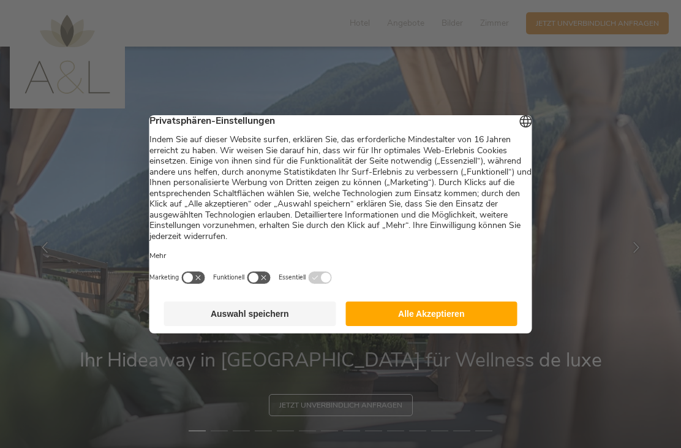
click at [499, 309] on button "Alle Akzeptieren" at bounding box center [431, 313] width 172 height 25
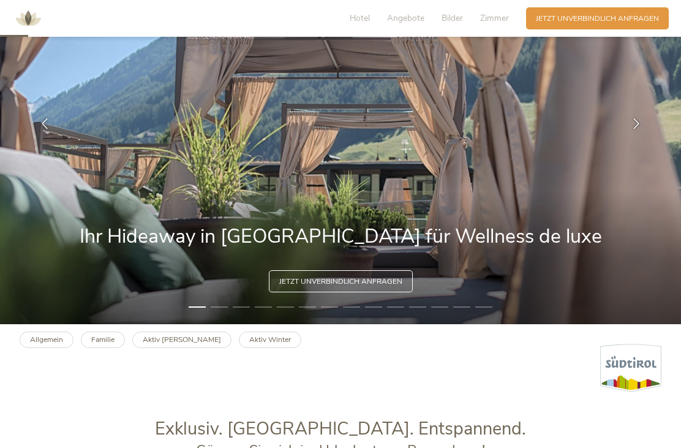
scroll to position [115, 0]
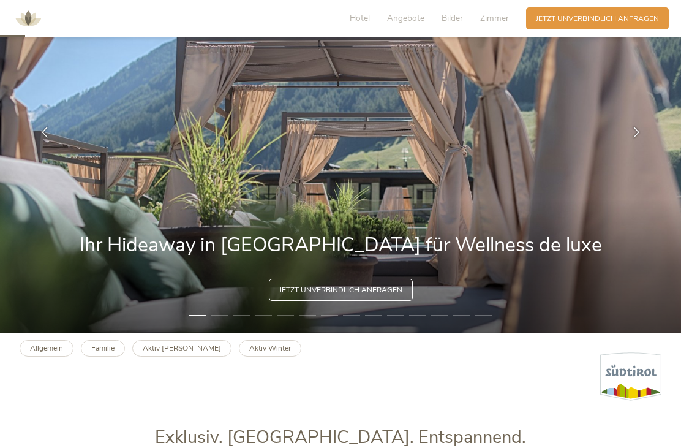
click at [633, 137] on icon at bounding box center [636, 131] width 11 height 11
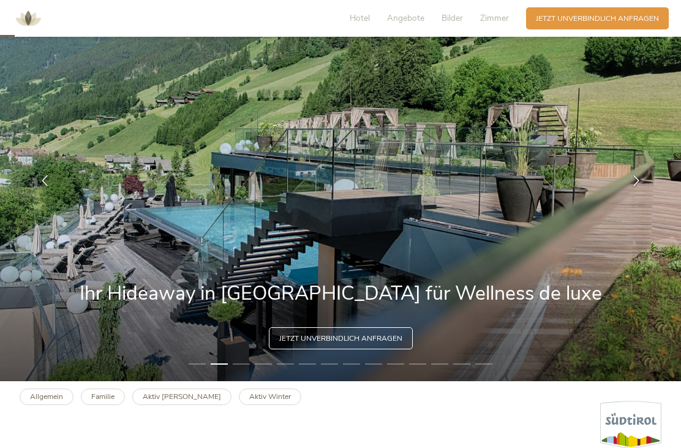
scroll to position [66, 0]
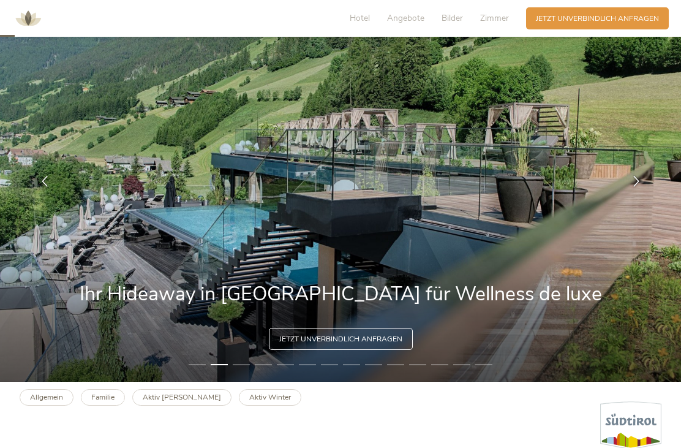
click at [634, 186] on icon at bounding box center [636, 180] width 11 height 11
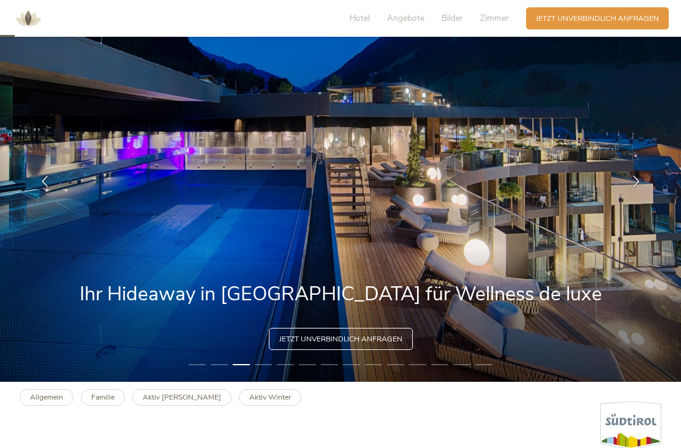
click at [636, 186] on icon at bounding box center [636, 180] width 11 height 11
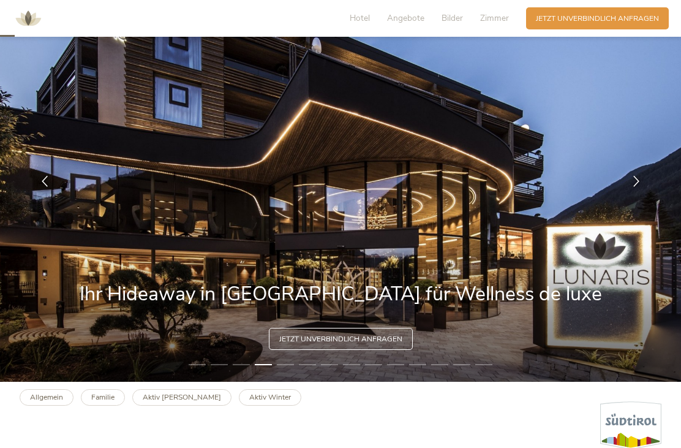
click at [635, 186] on icon at bounding box center [636, 180] width 11 height 11
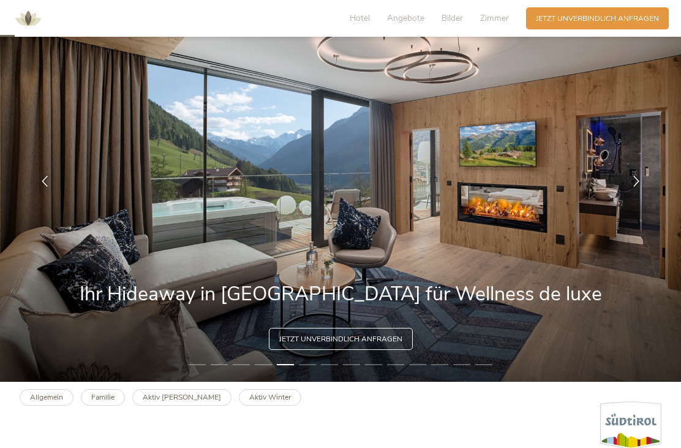
click at [634, 186] on icon at bounding box center [636, 180] width 11 height 11
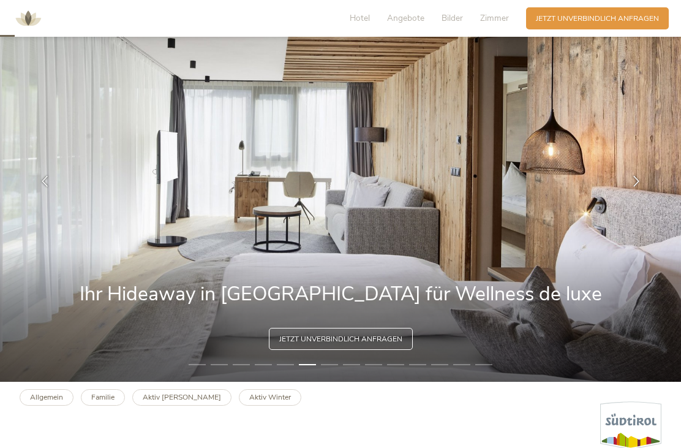
click at [630, 196] on div at bounding box center [636, 180] width 31 height 31
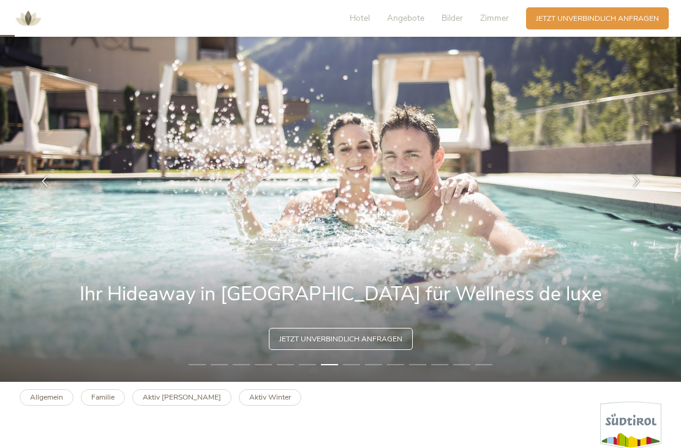
click at [640, 186] on icon at bounding box center [636, 180] width 11 height 11
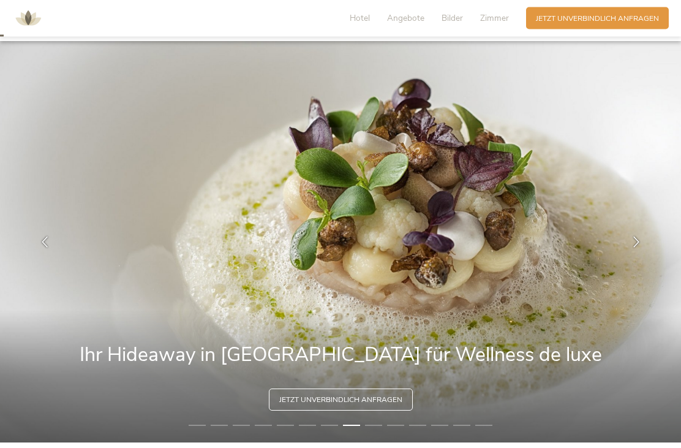
scroll to position [0, 0]
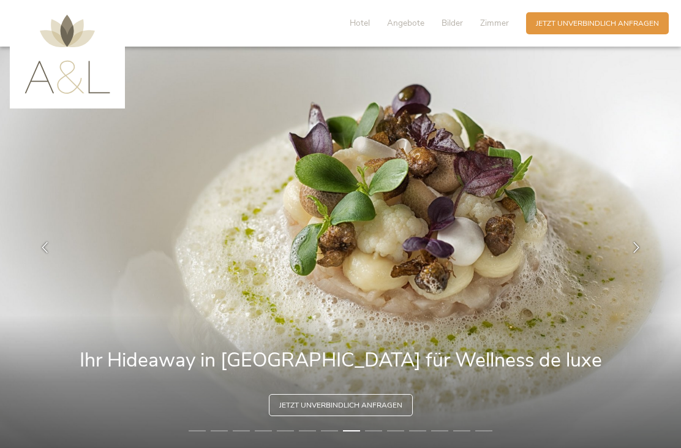
click at [411, 28] on span "Angebote" at bounding box center [405, 23] width 37 height 12
click at [367, 23] on span "Hotel" at bounding box center [360, 23] width 20 height 12
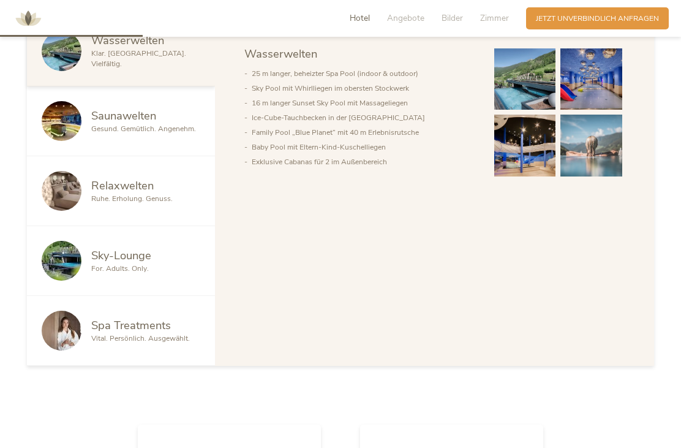
scroll to position [654, 0]
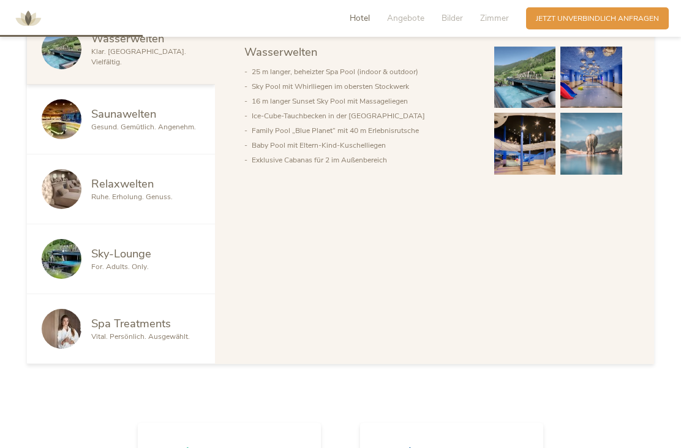
click at [134, 271] on span "For. Adults. Only." at bounding box center [120, 267] width 58 height 10
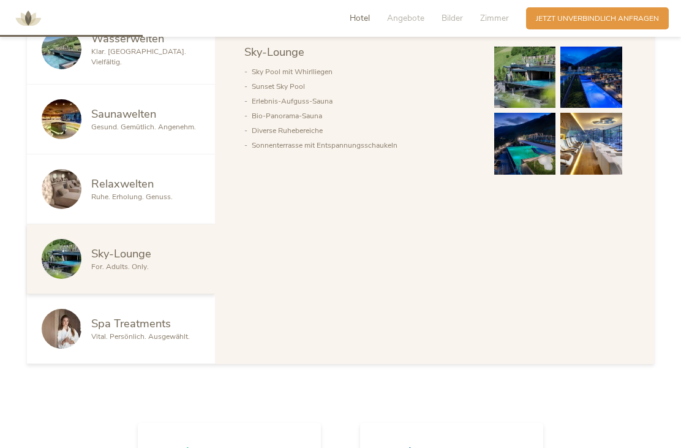
click at [159, 341] on span "Vital. Persönlich. Ausgewählt." at bounding box center [140, 336] width 99 height 10
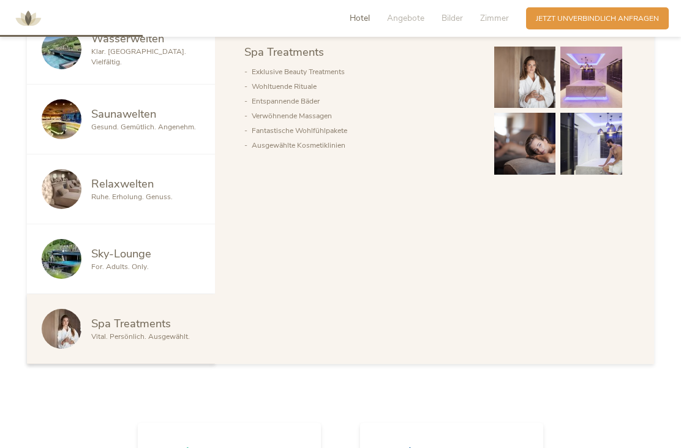
click at [141, 202] on span "Ruhe. Erholung. Genuss." at bounding box center [131, 197] width 81 height 10
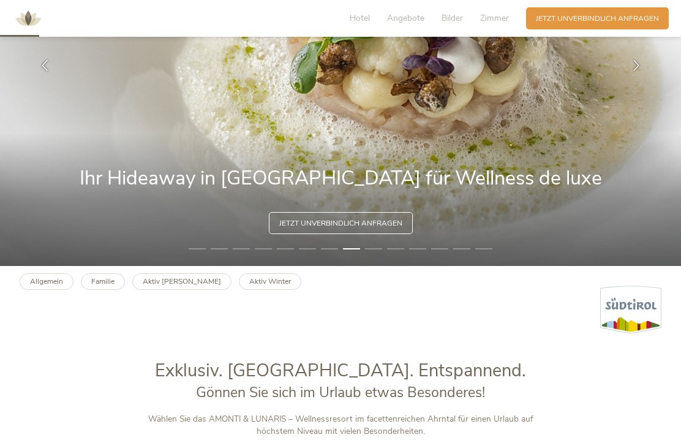
scroll to position [184, 0]
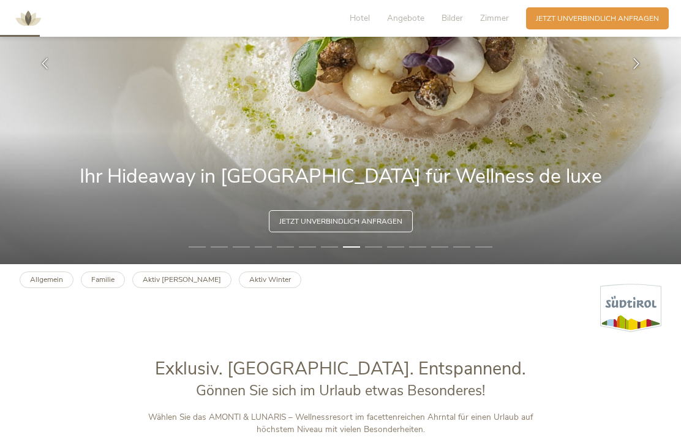
click at [375, 9] on div "Hotel Angebote Bilder Zimmer" at bounding box center [431, 18] width 189 height 22
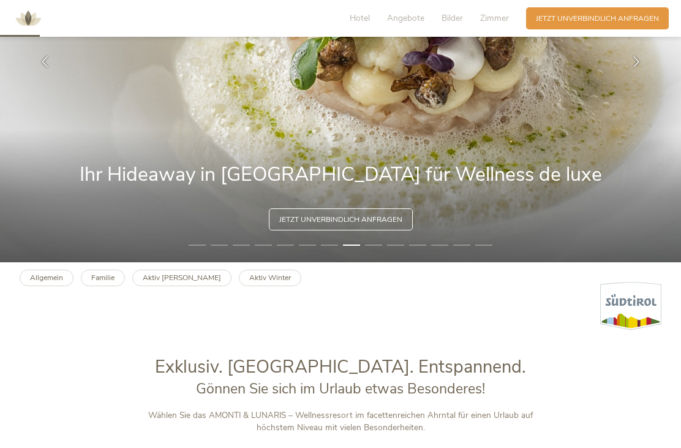
click at [364, 18] on span "Hotel" at bounding box center [360, 18] width 20 height 12
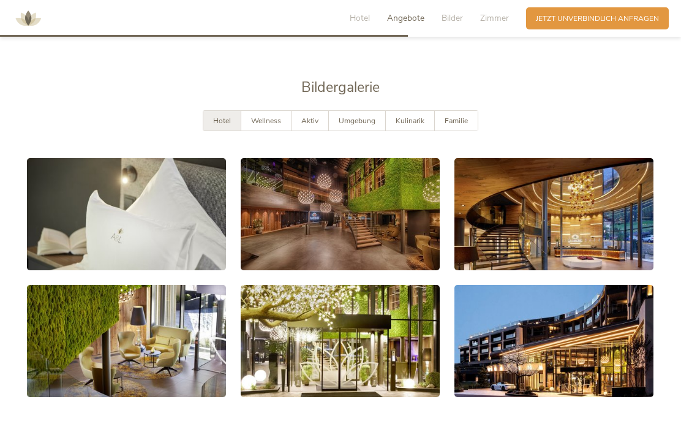
scroll to position [1872, 0]
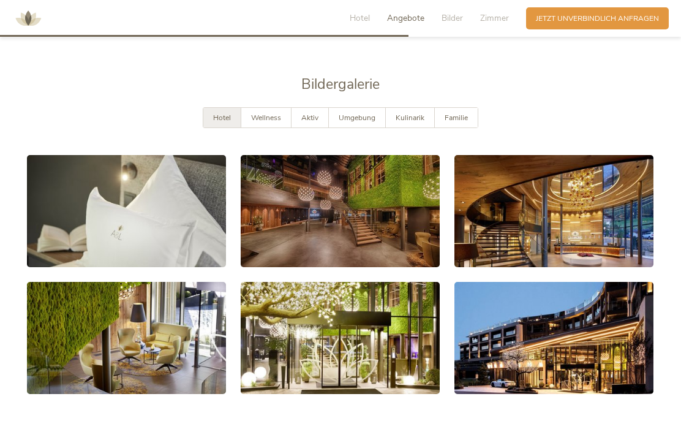
click at [356, 123] on span "Umgebung" at bounding box center [357, 118] width 37 height 10
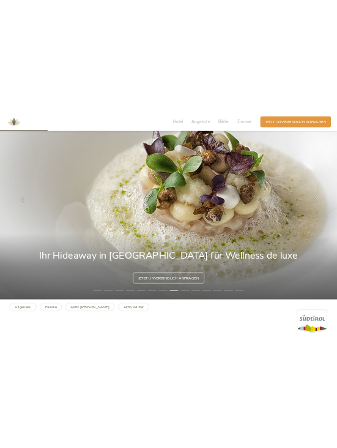
scroll to position [0, 0]
